Goal: Navigation & Orientation: Find specific page/section

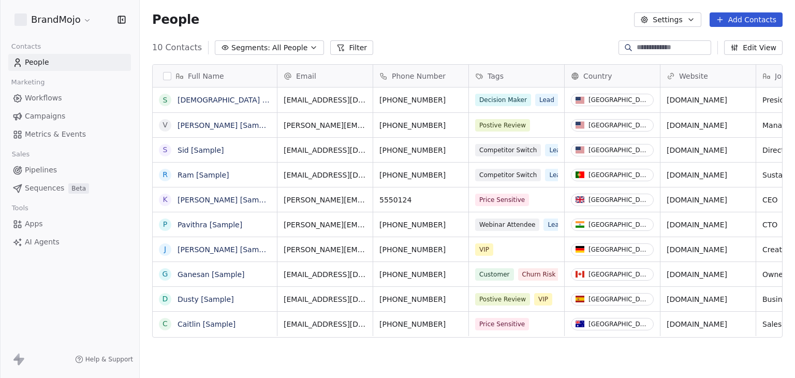
scroll to position [324, 647]
click at [59, 19] on html "BrandMojo Contacts People Marketing Workflows Campaigns Metrics & Events Sales …" at bounding box center [397, 189] width 795 height 378
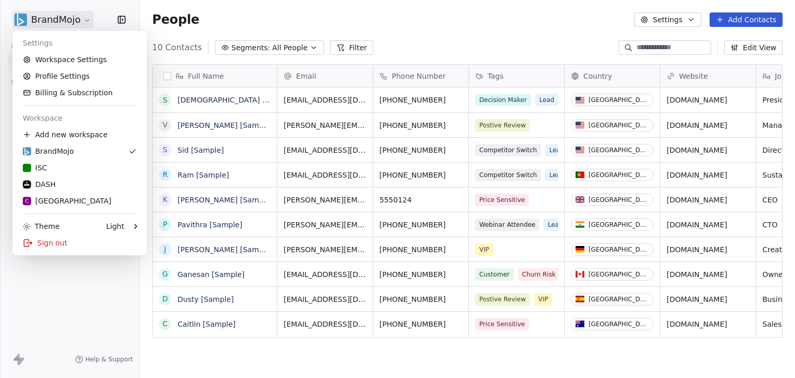
click at [387, 35] on html "BrandMojo Contacts People Marketing Workflows Campaigns Metrics & Events Sales …" at bounding box center [397, 189] width 795 height 378
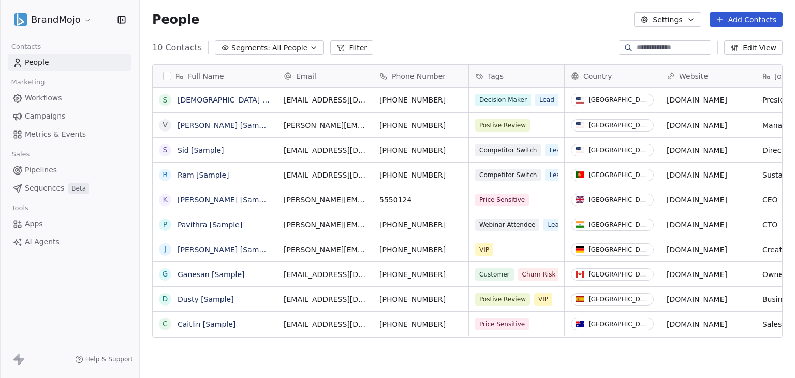
click at [48, 222] on link "Apps" at bounding box center [69, 223] width 123 height 17
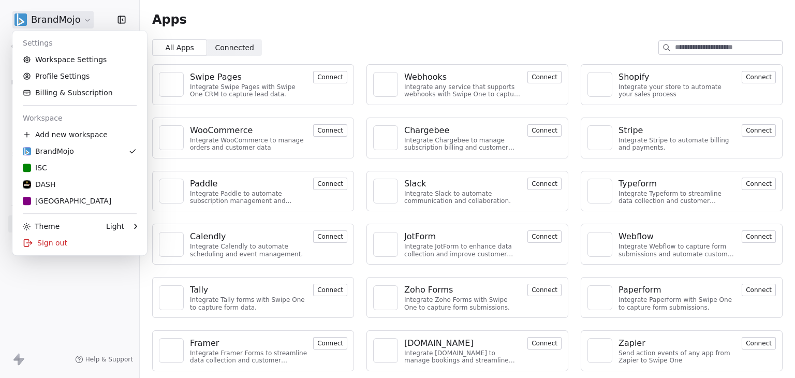
click at [55, 21] on html "BrandMojo Contacts People Marketing Workflows Campaigns Metrics & Events Sales …" at bounding box center [397, 189] width 795 height 378
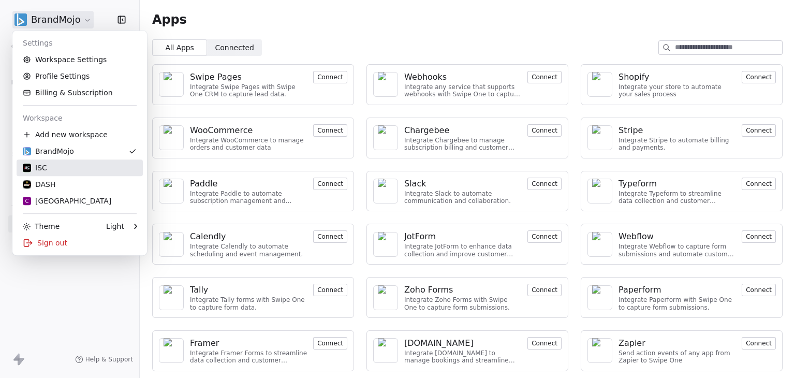
click at [55, 168] on div "ISC" at bounding box center [80, 168] width 114 height 10
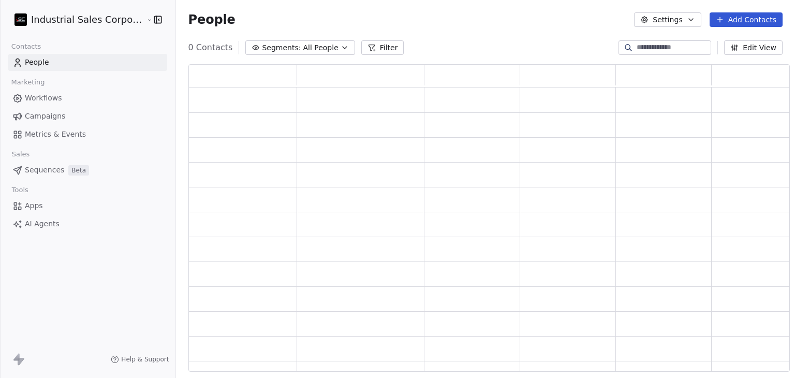
scroll to position [299, 593]
click at [47, 202] on div "Tools Apps AI Agents" at bounding box center [87, 208] width 159 height 50
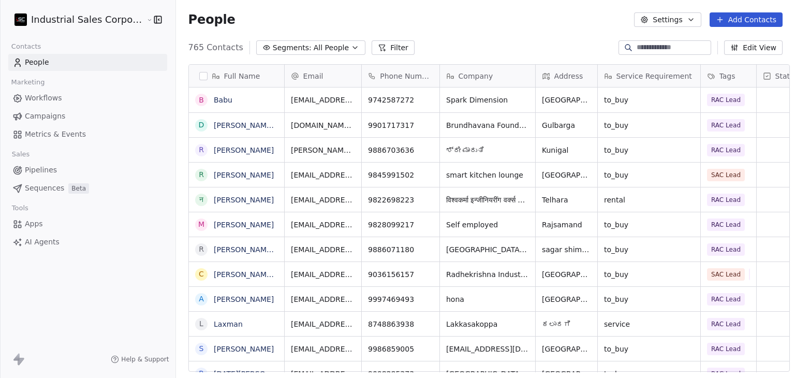
scroll to position [324, 618]
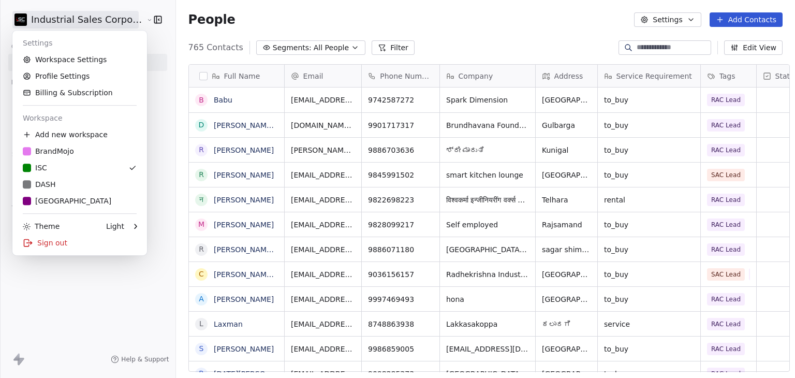
click at [103, 23] on html "Industrial Sales Corporation (ISC) Contacts People Marketing Workflows Campaign…" at bounding box center [397, 189] width 795 height 378
click at [153, 156] on html "Industrial Sales Corporation (ISC) Contacts People Marketing Workflows Campaign…" at bounding box center [397, 189] width 795 height 378
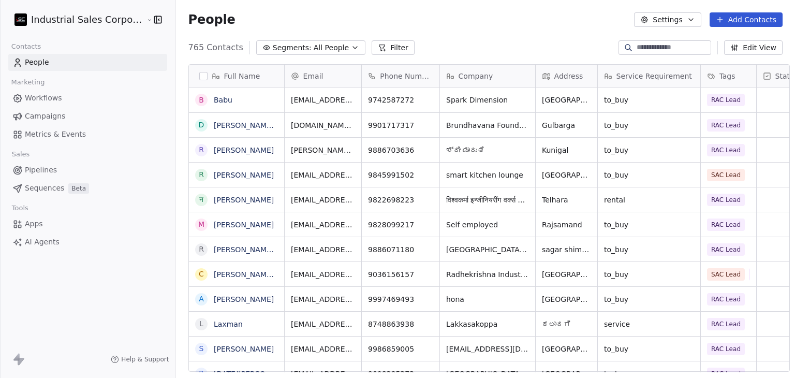
click at [31, 227] on span "Apps" at bounding box center [34, 223] width 18 height 11
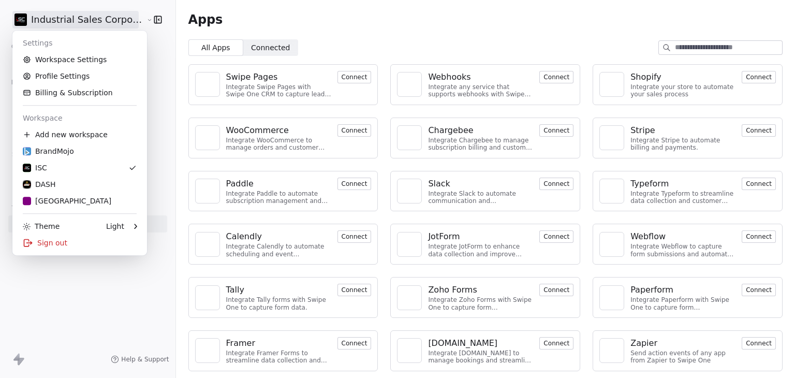
click at [65, 14] on html "Industrial Sales Corporation (ISC) Contacts People Marketing Workflows Campaign…" at bounding box center [397, 189] width 795 height 378
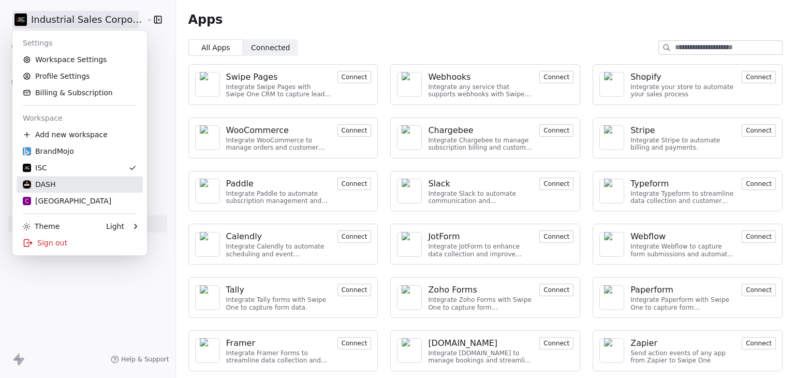
click at [66, 183] on div "DASH" at bounding box center [80, 184] width 114 height 10
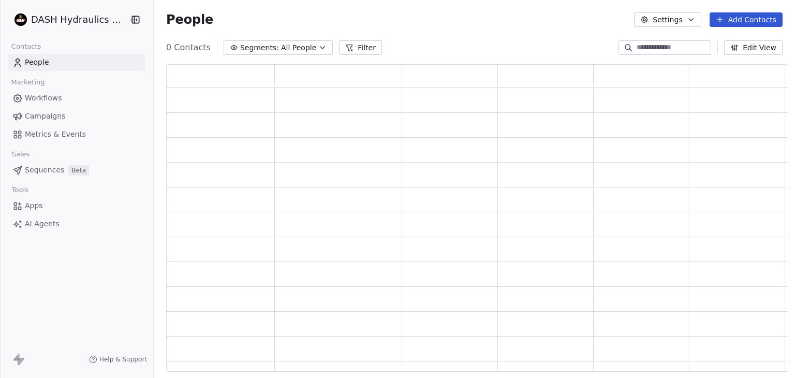
scroll to position [299, 614]
click at [47, 203] on link "Apps" at bounding box center [76, 205] width 137 height 17
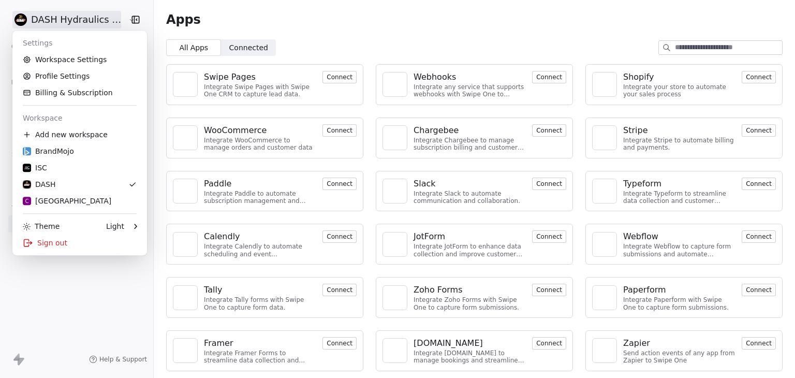
click at [94, 18] on html "DASH Hydraulics Pvt. Ltd. Contacts People Marketing Workflows Campaigns Metrics…" at bounding box center [397, 189] width 795 height 378
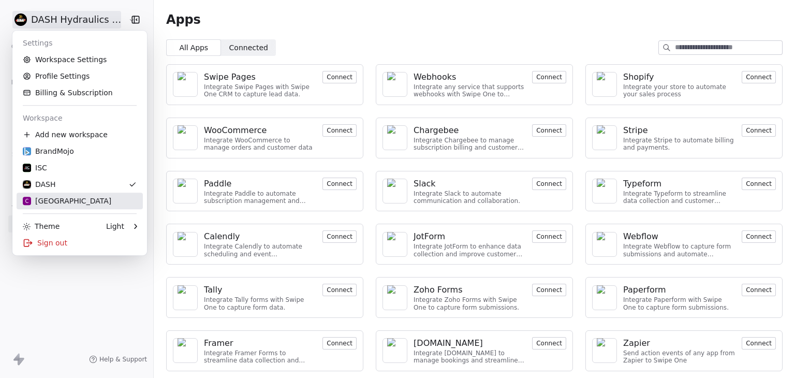
click at [54, 201] on div "C Chitrakoota School" at bounding box center [67, 201] width 89 height 10
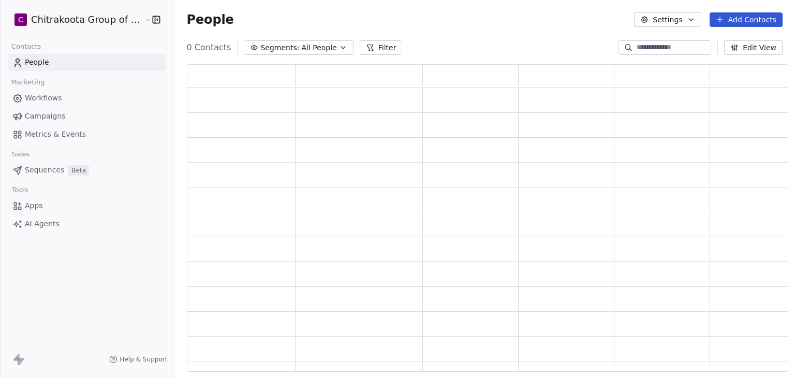
scroll to position [299, 593]
click at [33, 221] on span "Apps" at bounding box center [34, 223] width 18 height 11
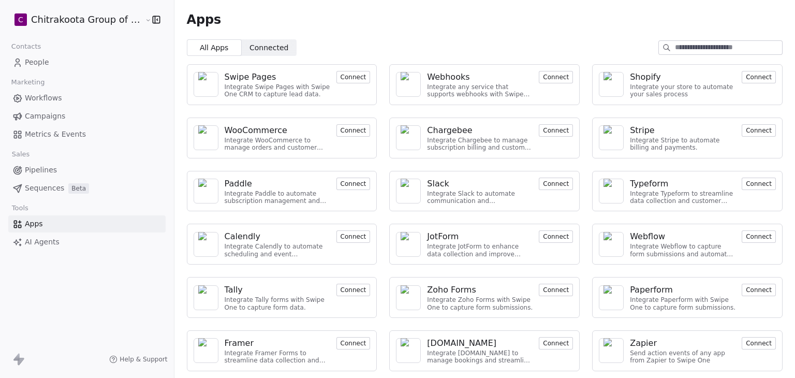
click at [253, 75] on div "Swipe Pages" at bounding box center [251, 77] width 52 height 12
click at [427, 75] on div "Webhooks" at bounding box center [448, 77] width 42 height 12
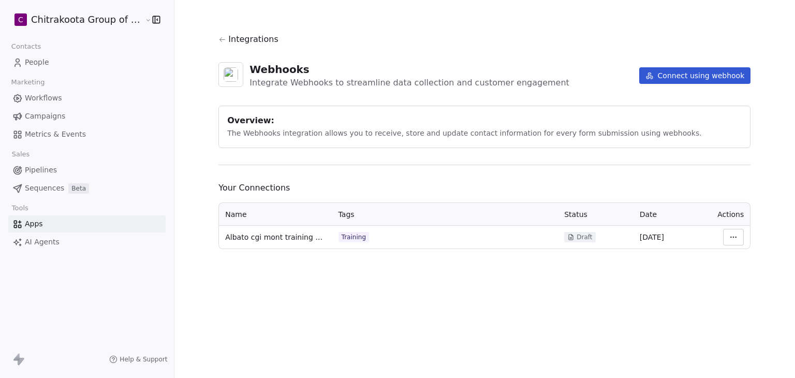
click at [37, 226] on span "Apps" at bounding box center [34, 223] width 18 height 11
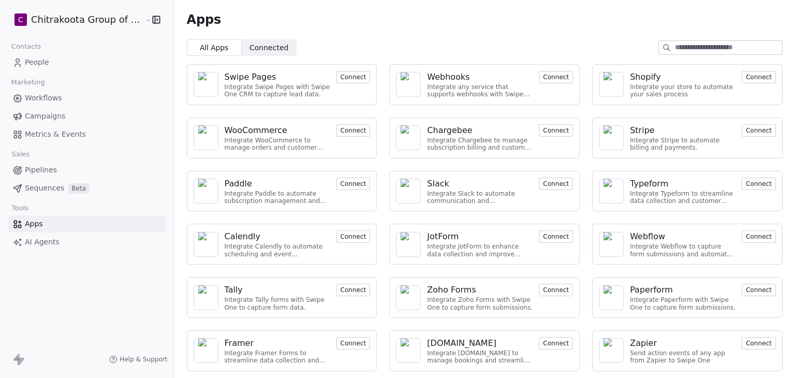
click at [318, 27] on div "Apps" at bounding box center [484, 19] width 621 height 39
click at [241, 78] on div "Swipe Pages" at bounding box center [251, 77] width 52 height 12
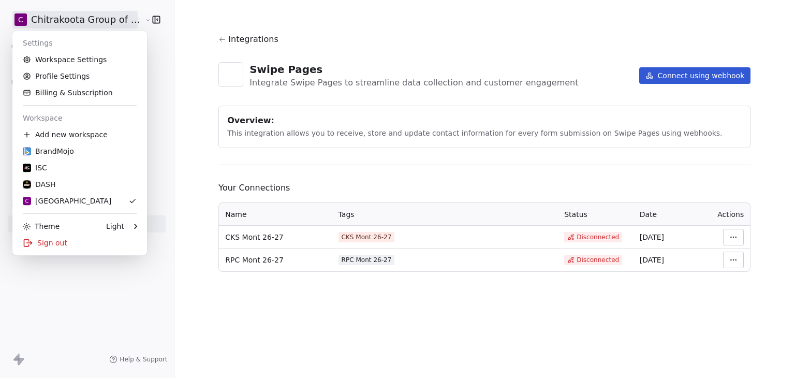
click at [74, 17] on html "C Chitrakoota Group of Institutions Contacts People Marketing Workflows Campaig…" at bounding box center [397, 189] width 795 height 378
click at [76, 243] on div "Sign out" at bounding box center [80, 242] width 126 height 17
